Goal: Information Seeking & Learning: Learn about a topic

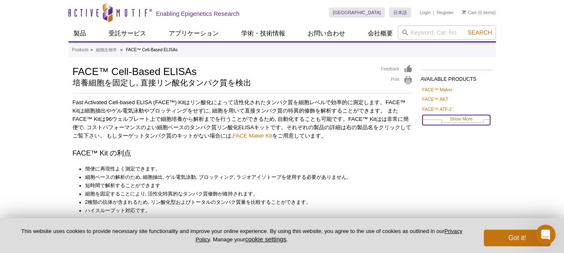
click at [458, 119] on link "Show More" at bounding box center [456, 120] width 68 height 10
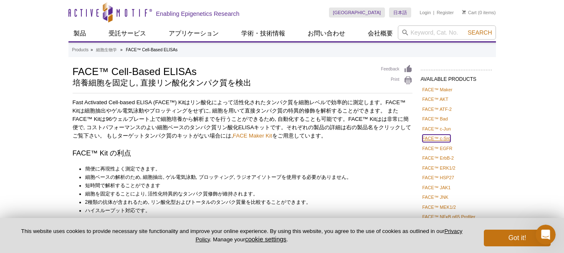
click at [445, 138] on link "FACE™ c-Src" at bounding box center [436, 139] width 28 height 8
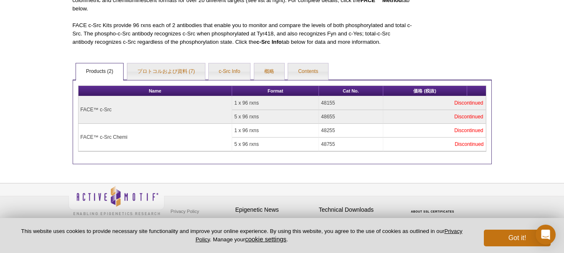
scroll to position [139, 0]
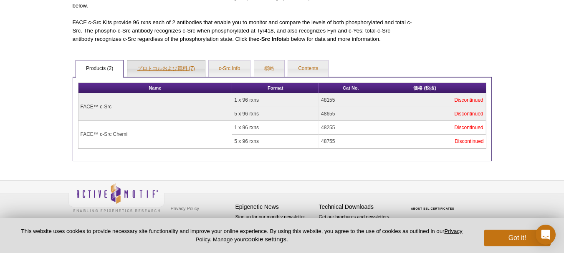
click at [182, 71] on link "プロトコルおよび資料 (7)" at bounding box center [166, 69] width 78 height 17
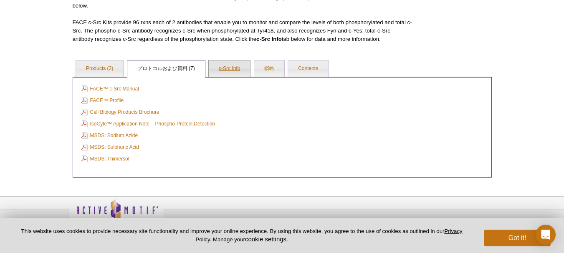
click at [239, 70] on link "c-Src Info" at bounding box center [229, 69] width 41 height 17
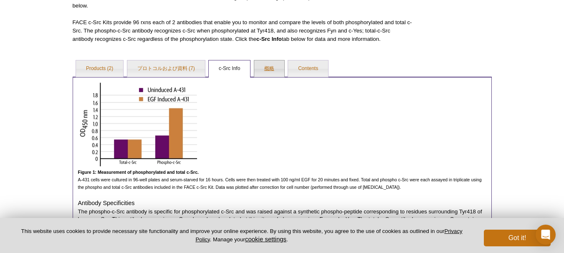
click at [268, 67] on link "概略" at bounding box center [269, 69] width 30 height 17
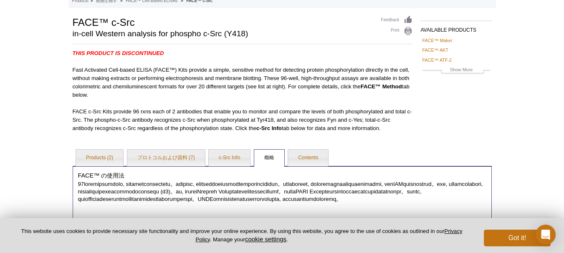
scroll to position [0, 0]
